Goal: Find specific page/section: Find specific page/section

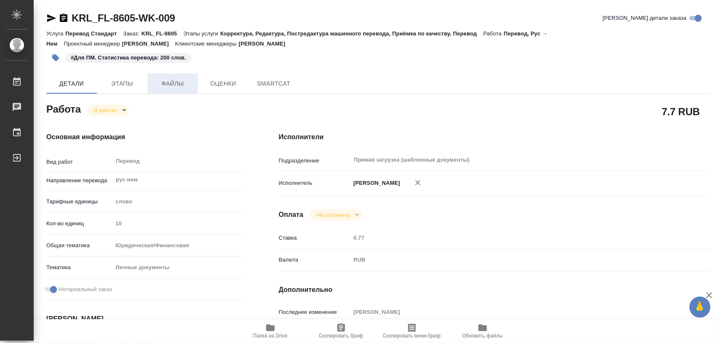
type textarea "x"
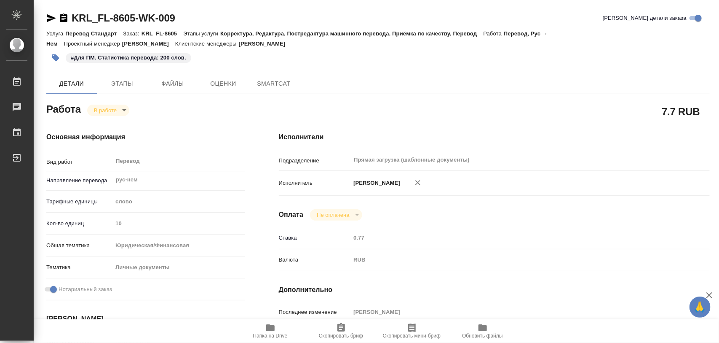
type textarea "x"
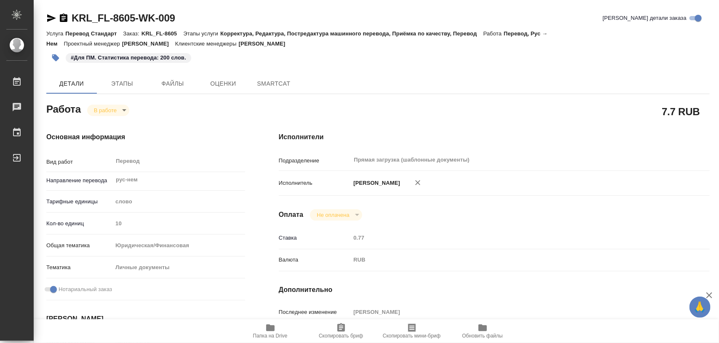
type textarea "x"
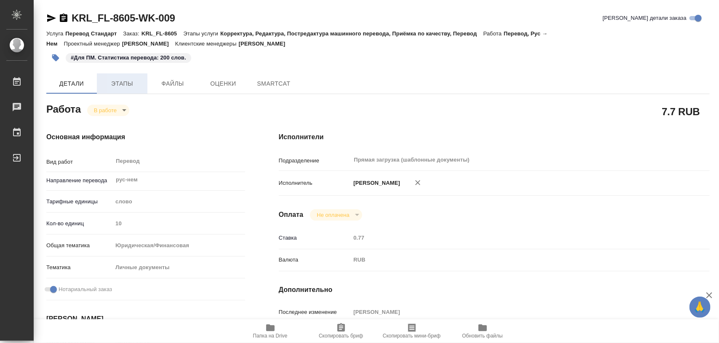
type textarea "x"
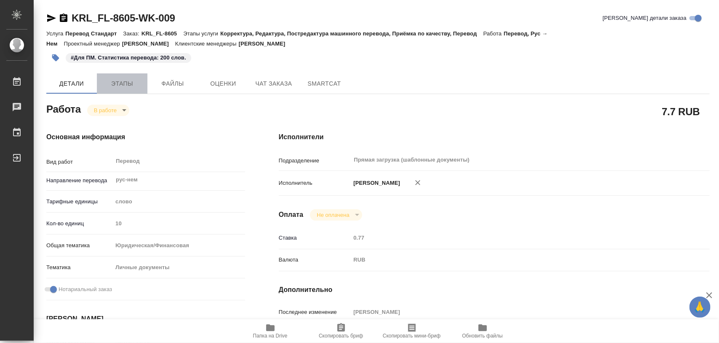
click at [120, 86] on span "Этапы" at bounding box center [122, 83] width 40 height 11
type textarea "x"
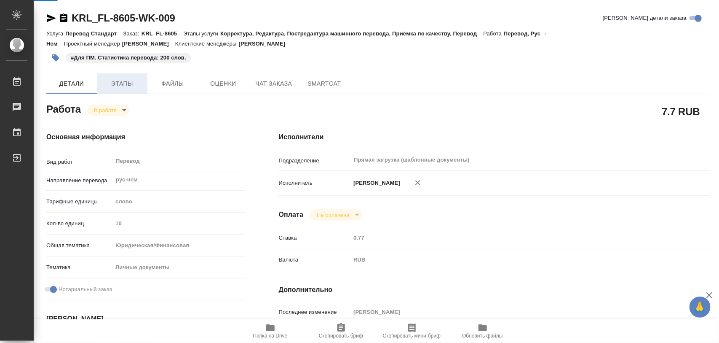
type textarea "x"
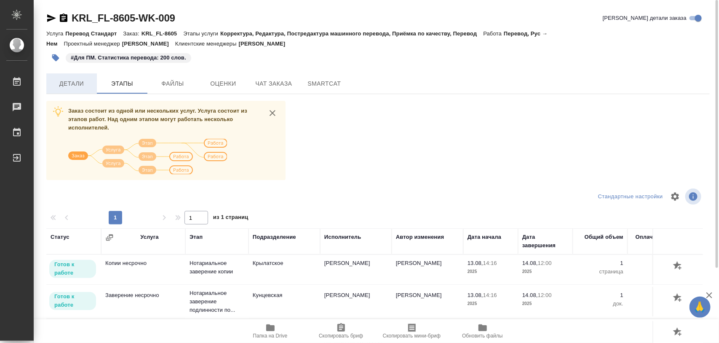
click at [80, 85] on span "Детали" at bounding box center [71, 83] width 40 height 11
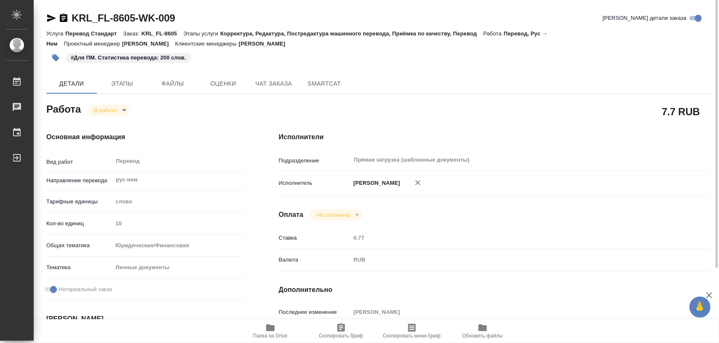
type textarea "x"
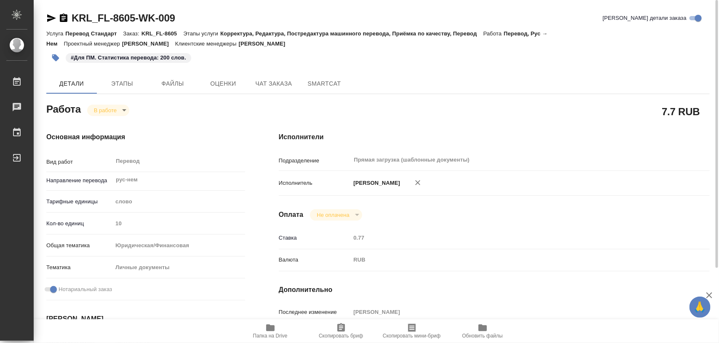
type textarea "x"
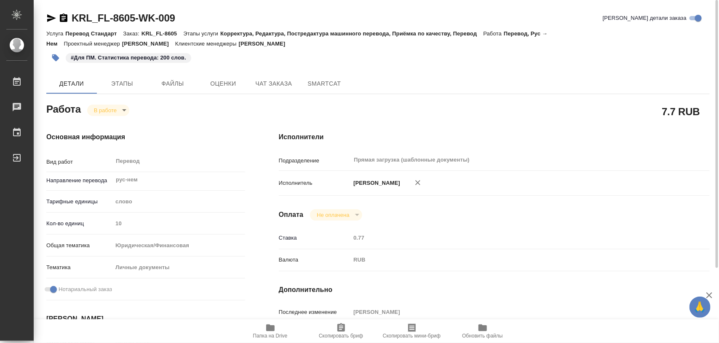
type textarea "x"
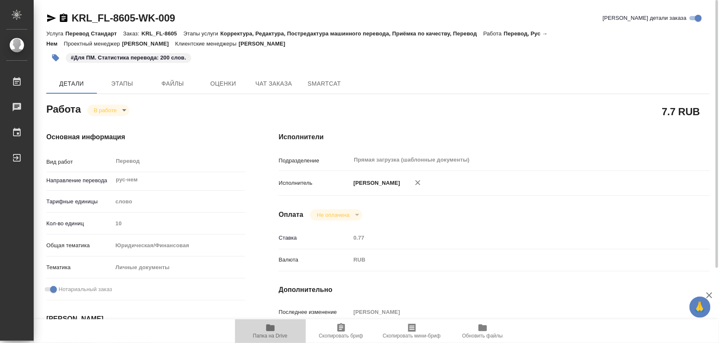
click at [271, 327] on icon "button" at bounding box center [270, 327] width 8 height 7
